Goal: Transaction & Acquisition: Book appointment/travel/reservation

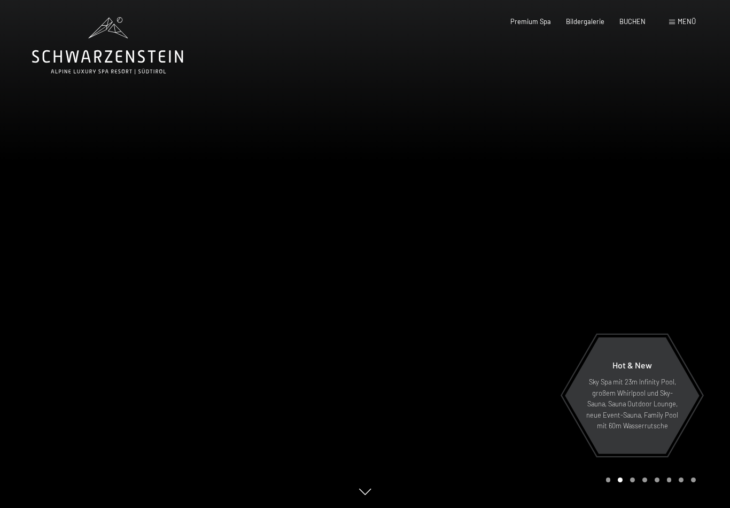
click at [686, 18] on span "Menü" at bounding box center [686, 21] width 18 height 9
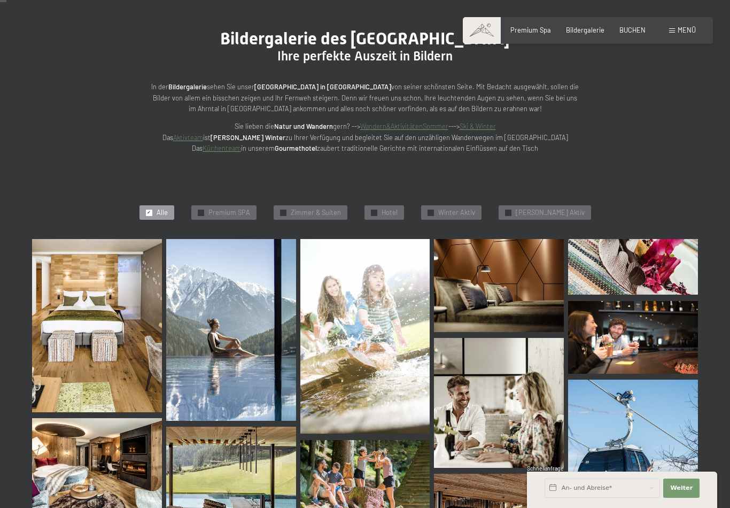
scroll to position [90, 0]
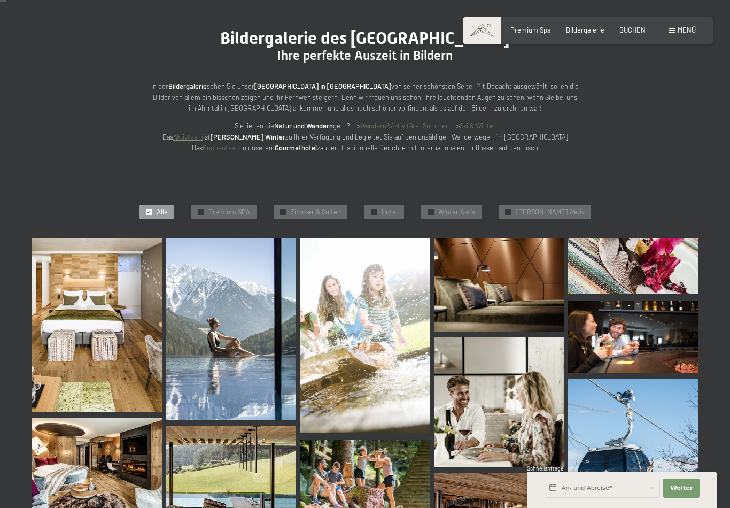
click at [169, 209] on div "✓ Alle" at bounding box center [156, 212] width 35 height 15
click at [227, 209] on span "Premium SPA" at bounding box center [229, 212] width 42 height 10
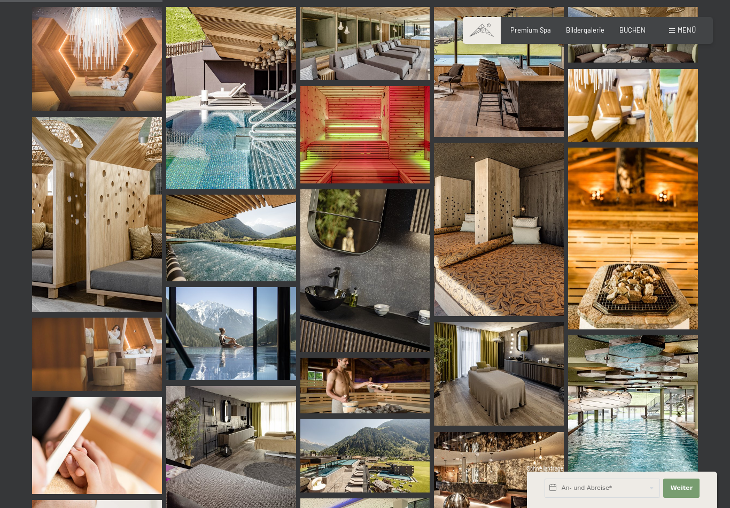
scroll to position [205, 0]
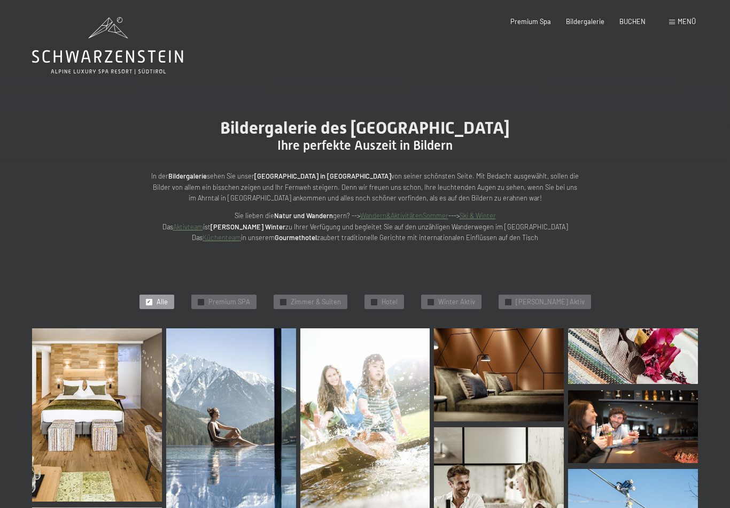
click at [538, 22] on span "Premium Spa" at bounding box center [530, 21] width 41 height 9
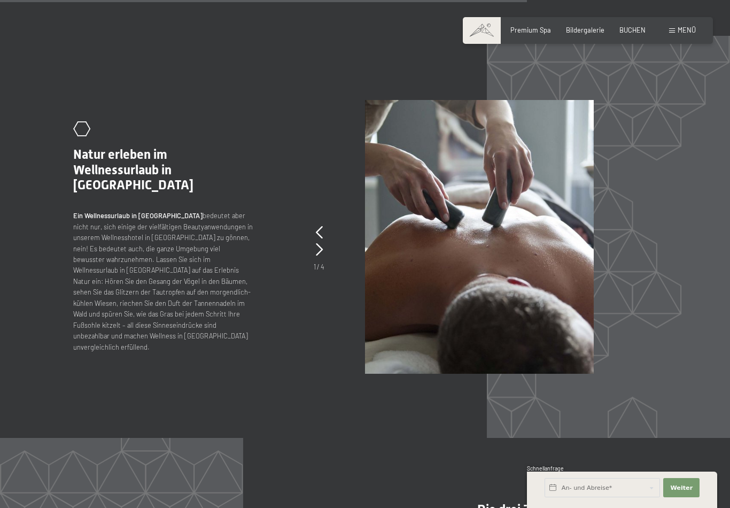
scroll to position [4094, 0]
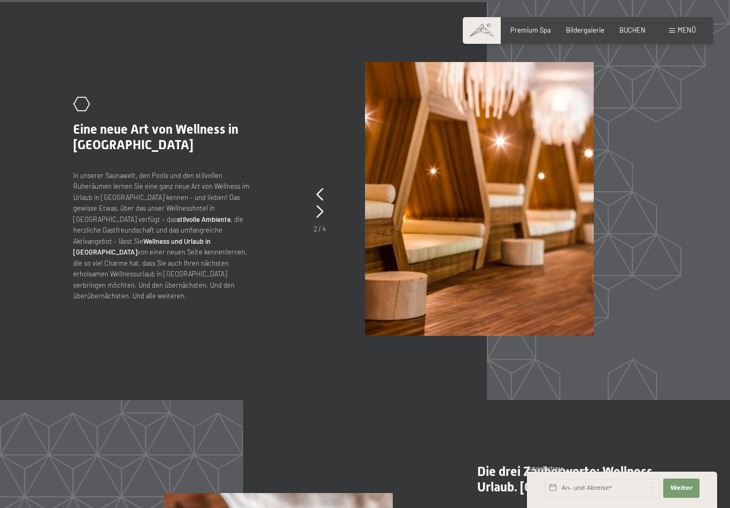
click at [684, 32] on span "Menü" at bounding box center [686, 30] width 18 height 9
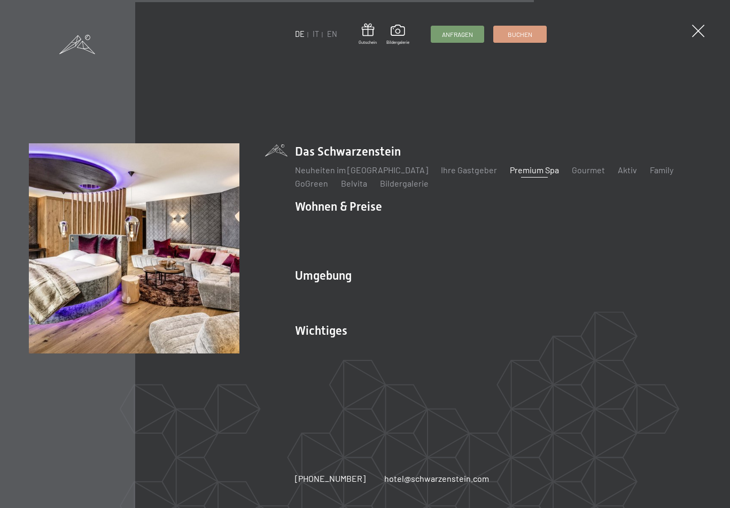
click at [427, 230] on link "Zimmer & Preise" at bounding box center [408, 225] width 62 height 10
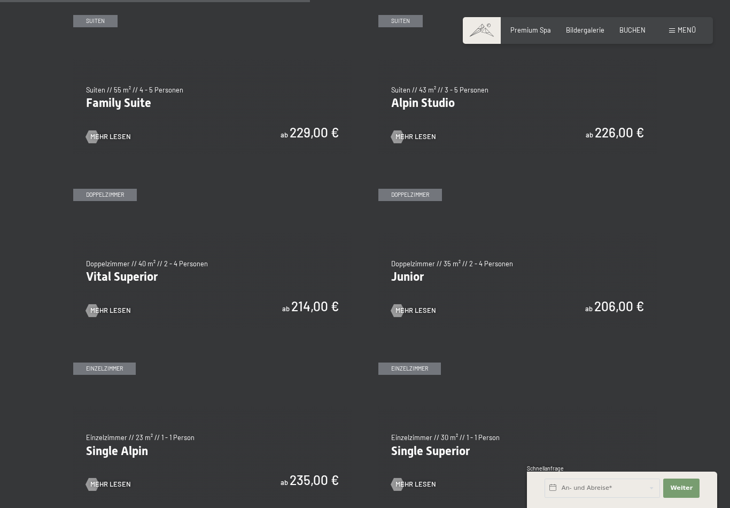
scroll to position [1073, 0]
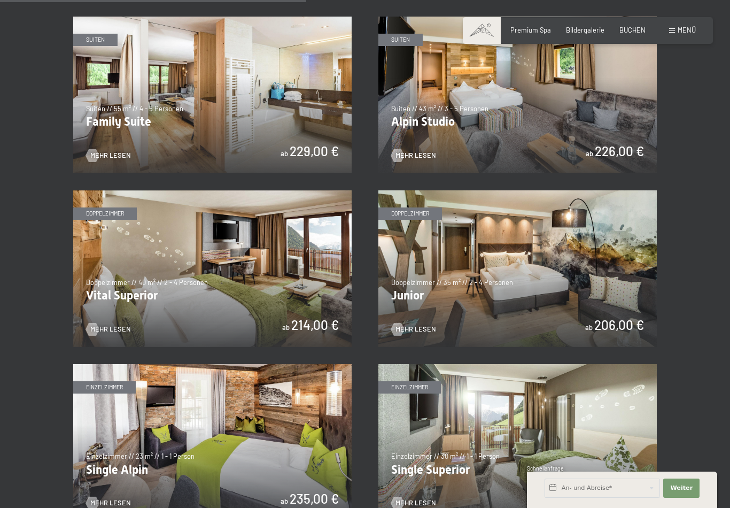
click at [224, 256] on img at bounding box center [212, 268] width 278 height 157
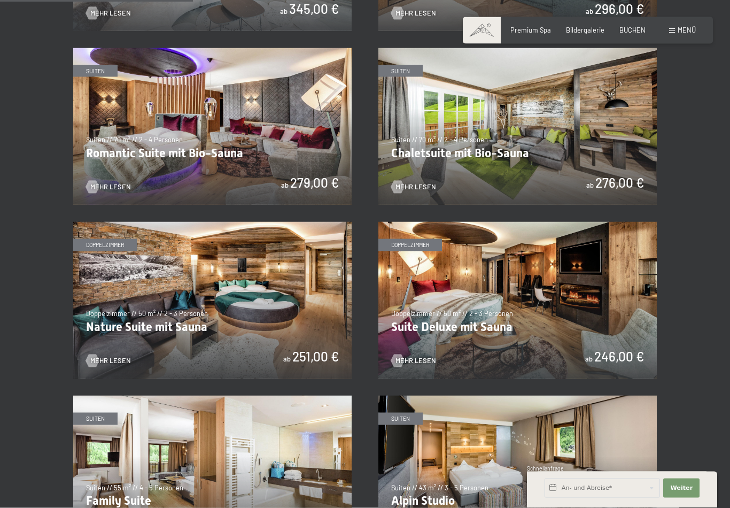
scroll to position [744, 0]
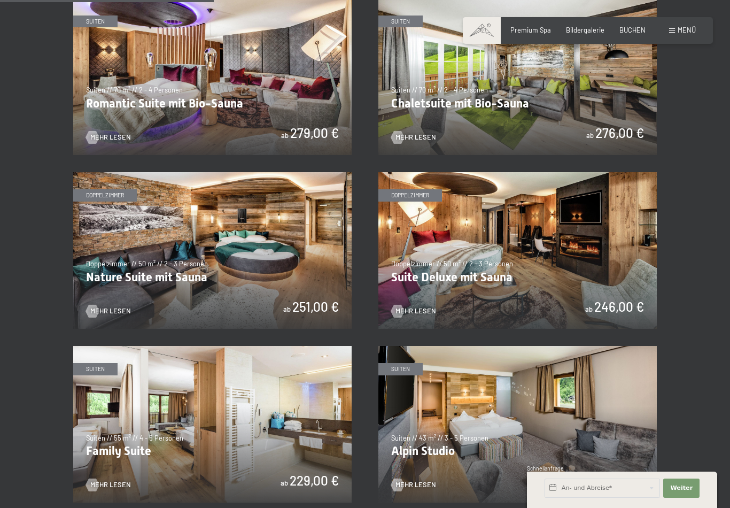
click at [535, 261] on img at bounding box center [517, 250] width 278 height 157
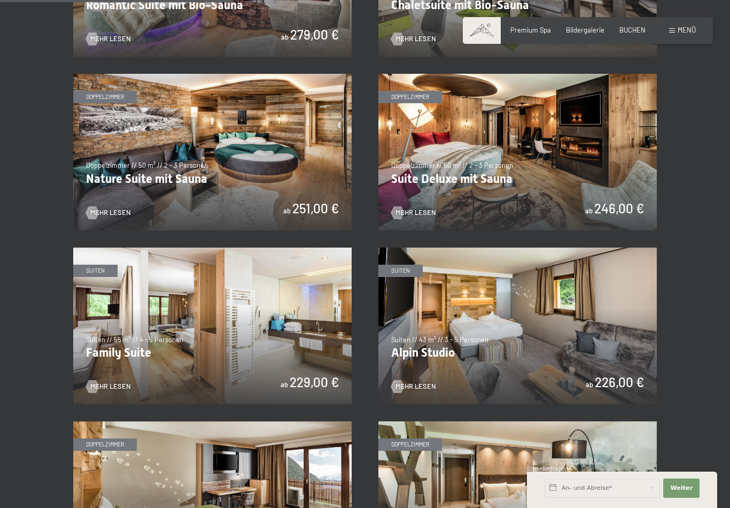
scroll to position [851, 0]
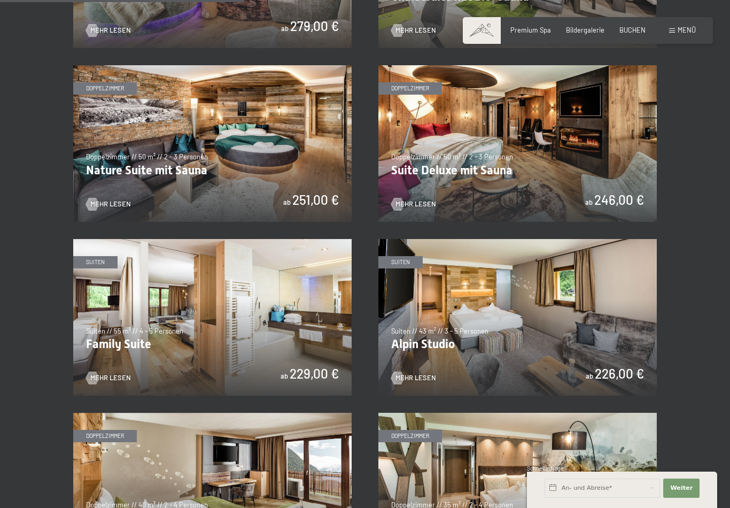
click at [299, 322] on img at bounding box center [212, 317] width 278 height 157
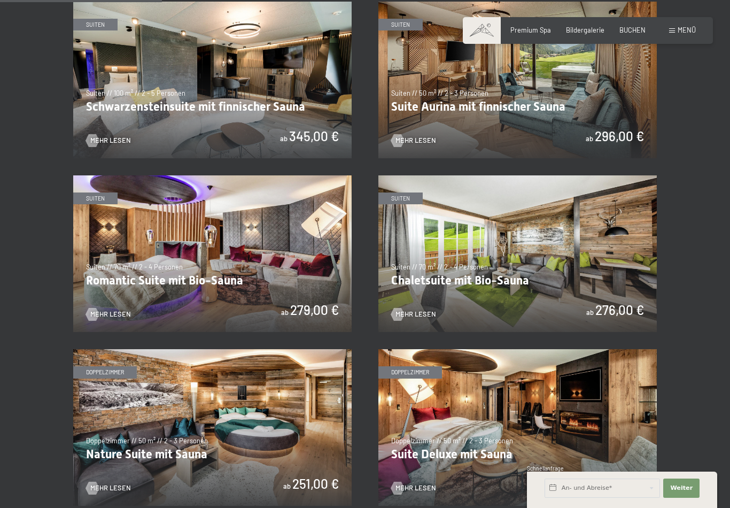
scroll to position [566, 0]
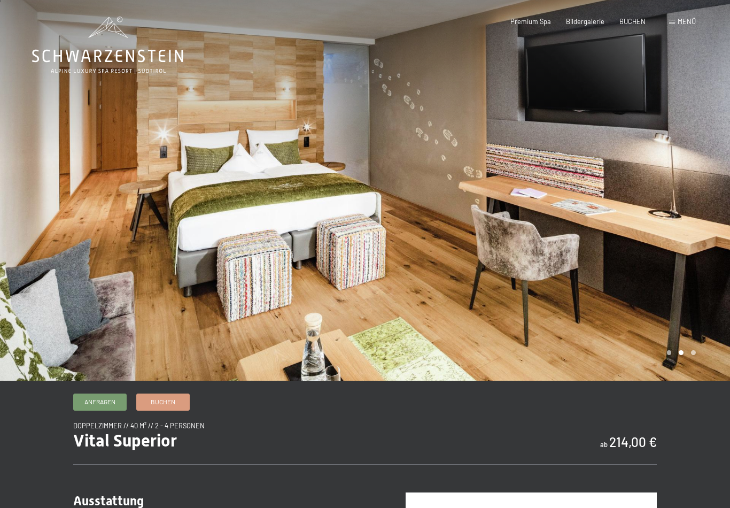
scroll to position [1, 0]
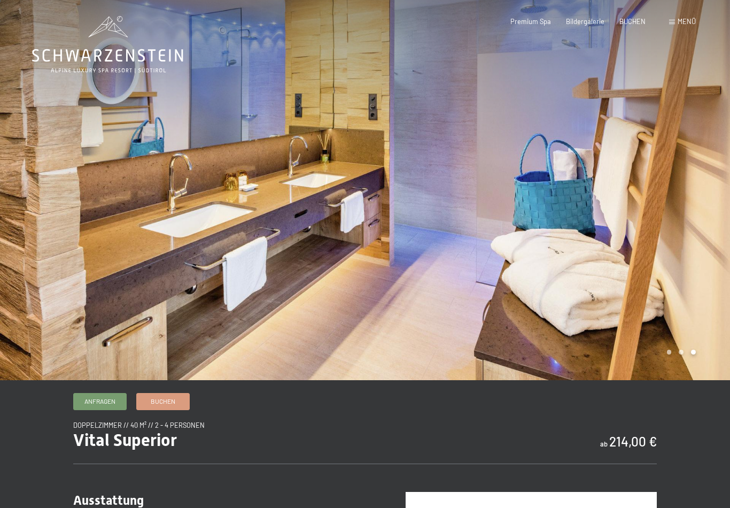
click at [696, 359] on div at bounding box center [547, 189] width 365 height 381
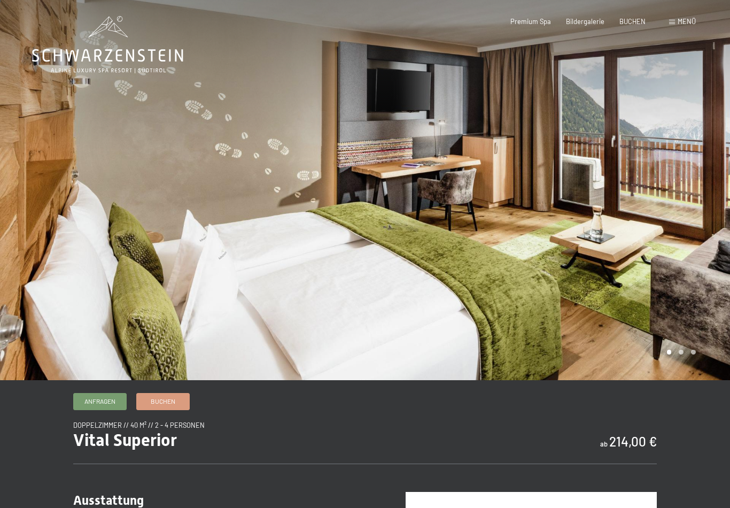
click at [695, 378] on div at bounding box center [547, 189] width 365 height 381
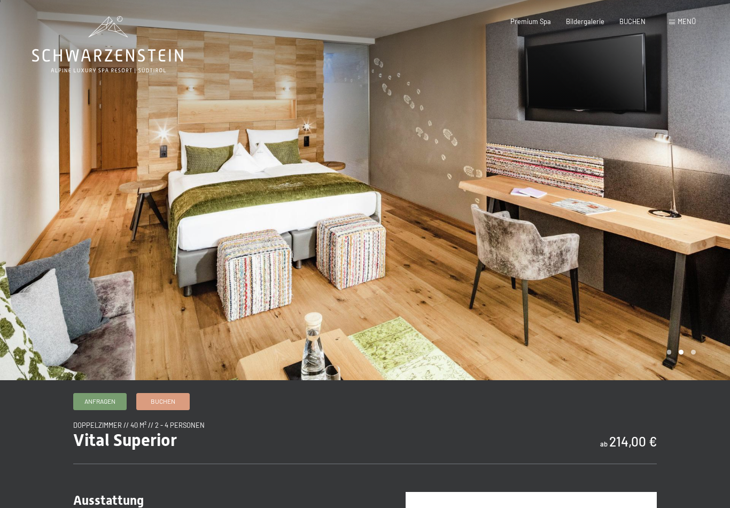
click at [692, 357] on div at bounding box center [547, 189] width 365 height 381
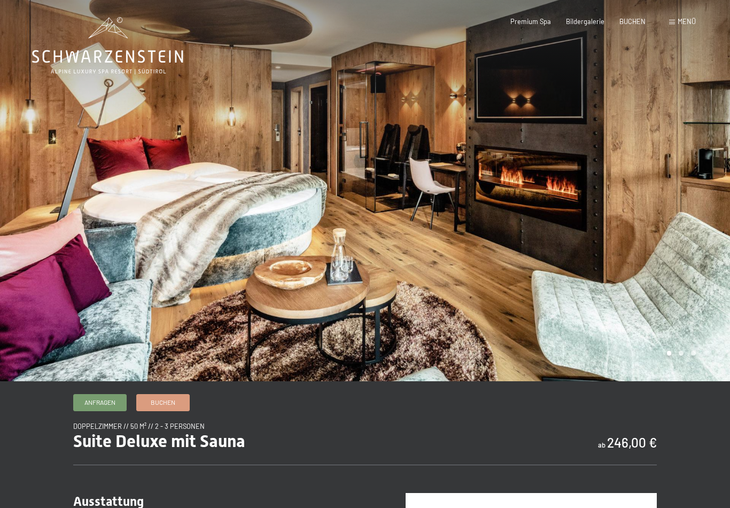
click at [682, 369] on div at bounding box center [547, 190] width 365 height 381
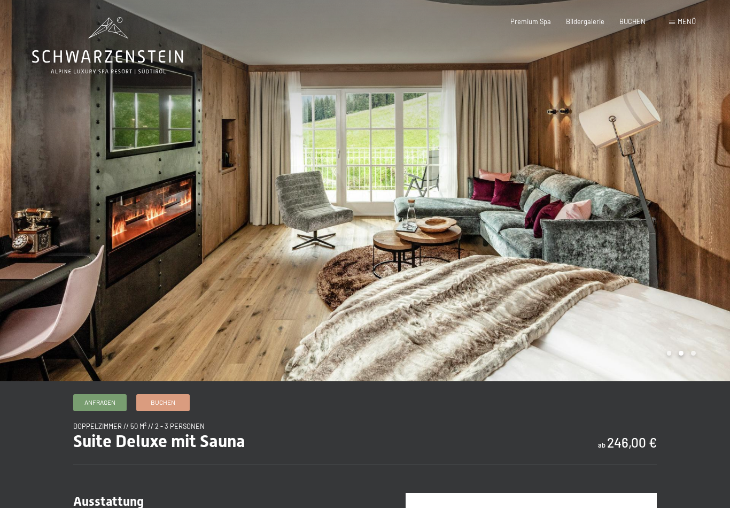
click at [696, 364] on div at bounding box center [547, 190] width 365 height 381
